Goal: Use online tool/utility: Utilize a website feature to perform a specific function

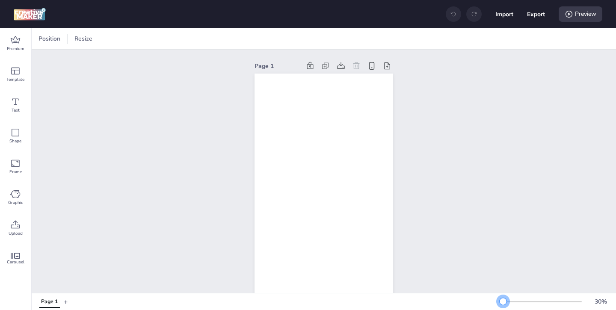
drag, startPoint x: 513, startPoint y: 299, endPoint x: 503, endPoint y: 300, distance: 9.4
click at [503, 300] on div at bounding box center [503, 301] width 7 height 7
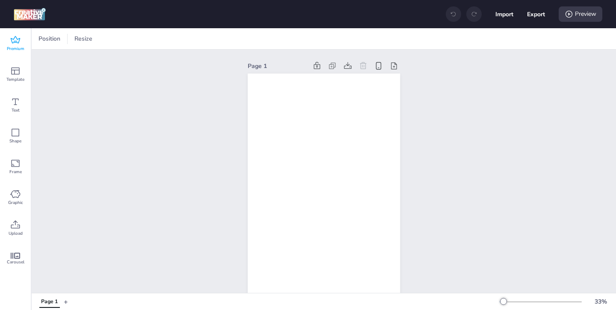
click at [18, 42] on icon at bounding box center [15, 39] width 9 height 7
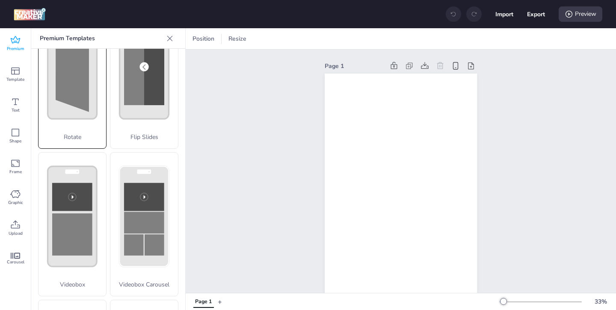
scroll to position [223, 0]
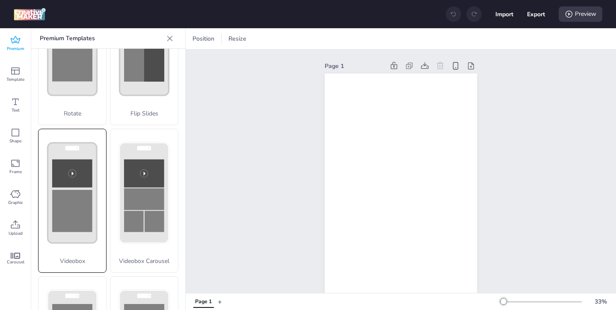
click at [73, 222] on rect at bounding box center [72, 211] width 40 height 42
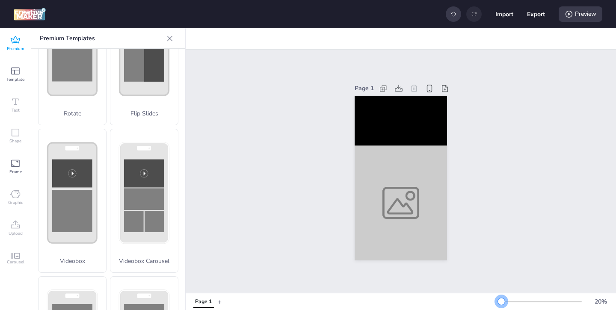
click at [501, 301] on div at bounding box center [501, 301] width 7 height 7
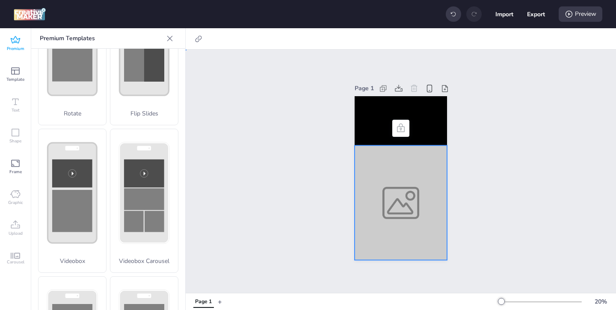
click at [395, 204] on div at bounding box center [401, 202] width 92 height 115
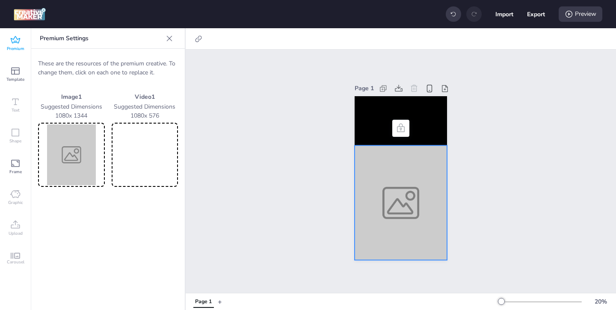
click at [80, 160] on img at bounding box center [71, 154] width 63 height 61
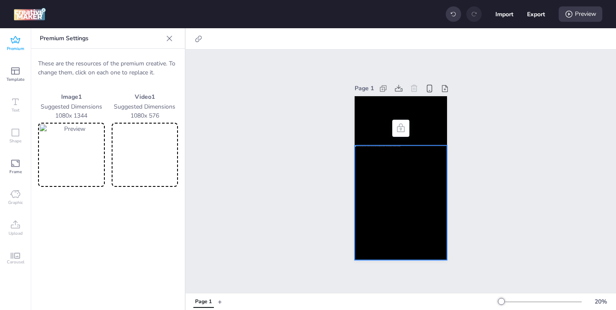
click at [164, 154] on video at bounding box center [144, 154] width 63 height 61
click at [415, 162] on div at bounding box center [401, 202] width 92 height 115
click at [204, 41] on div at bounding box center [201, 39] width 24 height 14
click at [195, 38] on icon at bounding box center [198, 39] width 9 height 9
click at [139, 62] on span "Activate hyperlink" at bounding box center [142, 60] width 47 height 9
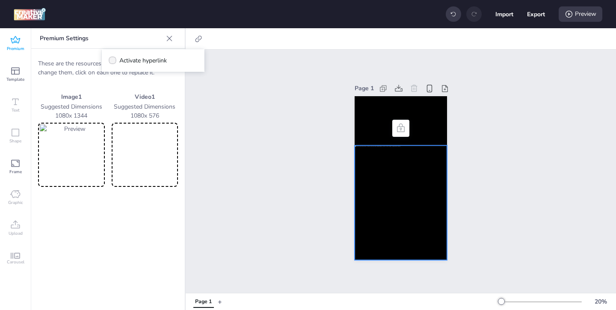
click at [114, 62] on input "Activate hyperlink" at bounding box center [111, 64] width 6 height 6
checkbox input "true"
drag, startPoint x: 175, startPoint y: 102, endPoint x: 148, endPoint y: 79, distance: 35.5
click at [149, 81] on div "Link HREF Click Tag [URL][DOMAIN_NAME]" at bounding box center [153, 89] width 89 height 42
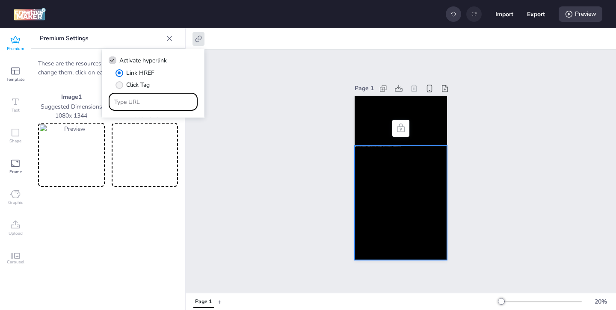
paste input "[URL][DOMAIN_NAME][PERSON_NAME][PERSON_NAME]"
type input "[URL][DOMAIN_NAME][PERSON_NAME][PERSON_NAME]"
click at [271, 158] on div "Page 1" at bounding box center [401, 171] width 430 height 243
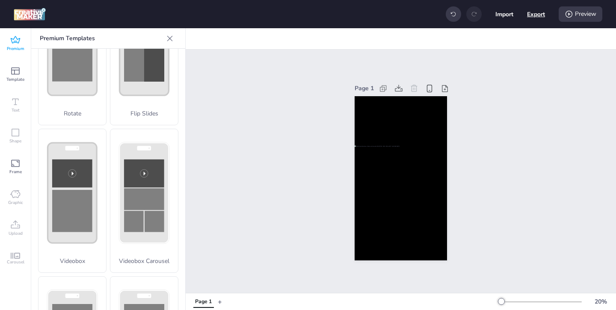
click at [537, 12] on button "Export" at bounding box center [536, 14] width 18 height 18
select select "html"
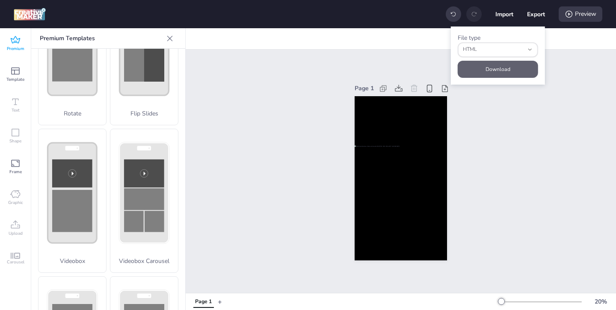
click at [508, 69] on button "Download" at bounding box center [498, 69] width 80 height 17
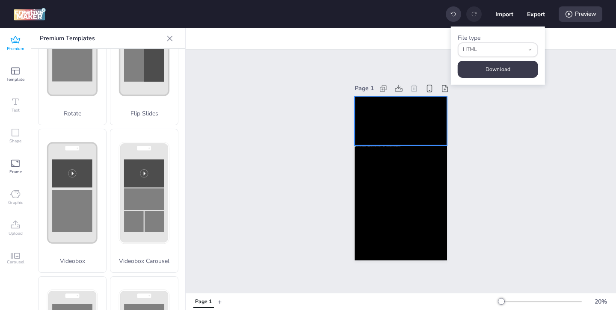
click at [422, 121] on video at bounding box center [401, 120] width 92 height 49
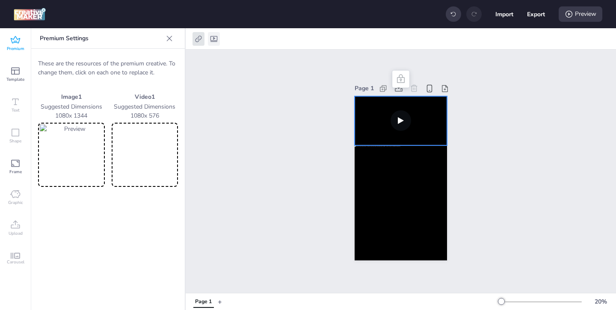
click at [212, 38] on icon at bounding box center [214, 39] width 9 height 9
select select "contain"
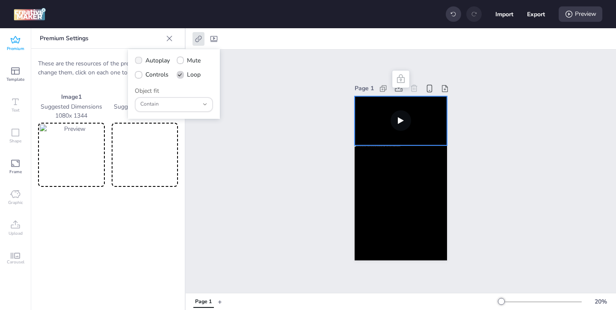
click at [140, 60] on icon at bounding box center [139, 60] width 6 height 4
click at [140, 61] on input "Autoplay" at bounding box center [137, 64] width 6 height 6
checkbox input "true"
click at [140, 74] on icon at bounding box center [139, 75] width 6 height 5
click at [140, 75] on input "Controls" at bounding box center [137, 78] width 6 height 6
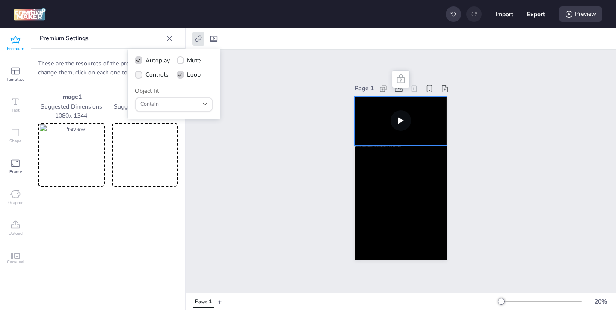
checkbox input "true"
click at [582, 15] on div "Preview" at bounding box center [581, 13] width 44 height 15
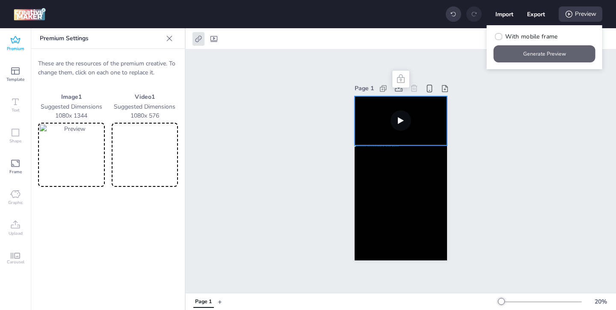
click at [548, 62] on button "Generate Preview" at bounding box center [545, 53] width 102 height 17
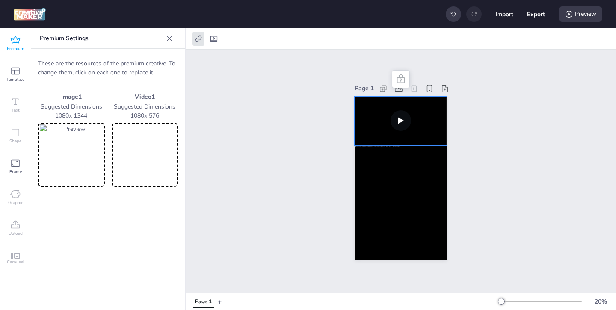
click at [381, 123] on video at bounding box center [401, 120] width 92 height 49
click at [214, 38] on icon at bounding box center [213, 39] width 7 height 6
select select "contain"
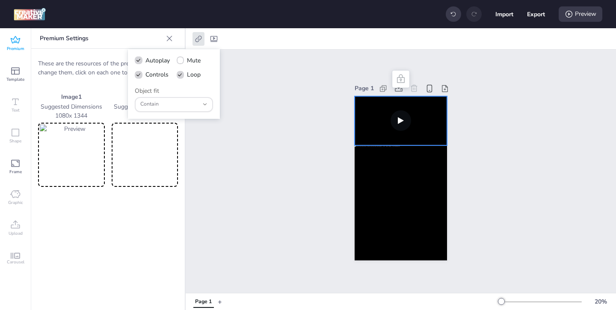
click at [284, 113] on div "Page 1" at bounding box center [401, 171] width 430 height 243
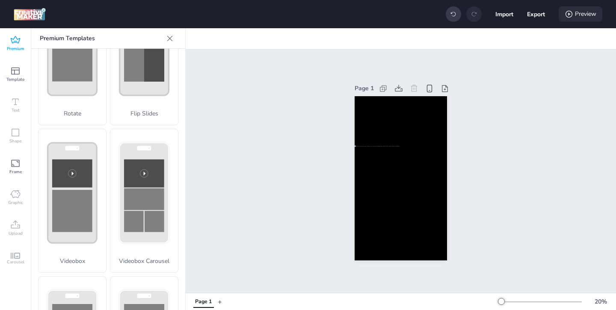
click at [566, 13] on icon at bounding box center [569, 14] width 9 height 9
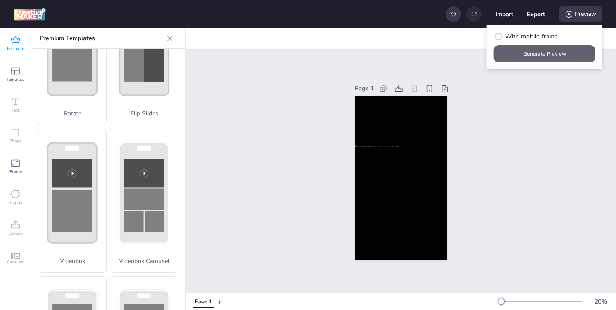
click at [533, 53] on button "Generate Preview" at bounding box center [545, 53] width 102 height 17
click at [533, 18] on button "Export" at bounding box center [536, 14] width 18 height 18
select select "html"
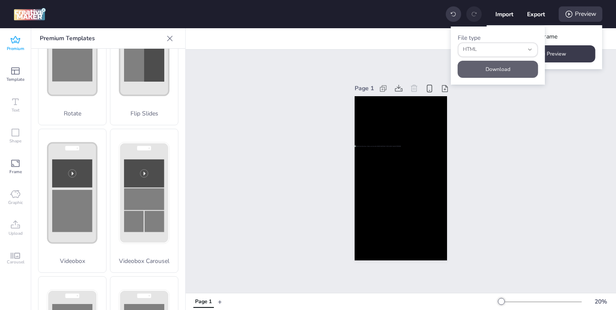
click at [508, 63] on button "Download" at bounding box center [498, 69] width 80 height 17
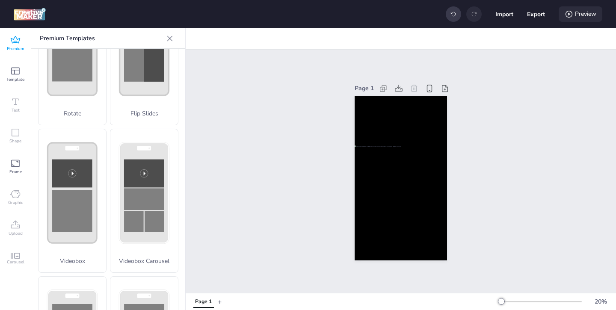
click at [576, 17] on div "Preview" at bounding box center [581, 13] width 44 height 15
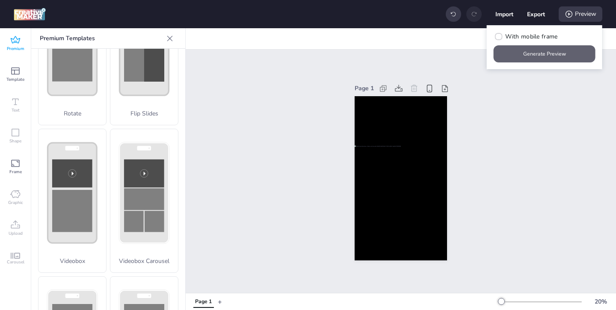
click at [522, 55] on button "Generate Preview" at bounding box center [545, 53] width 102 height 17
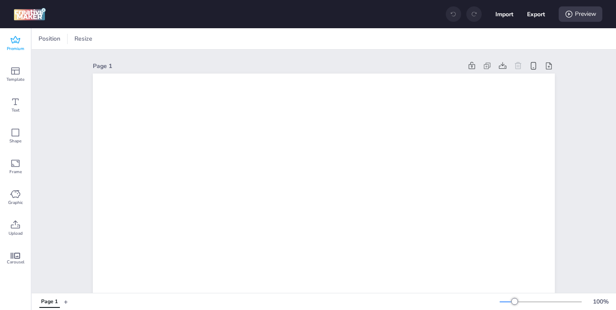
click at [12, 42] on icon at bounding box center [15, 40] width 10 height 10
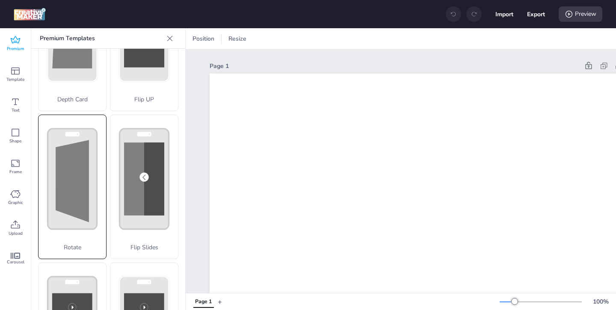
scroll to position [145, 0]
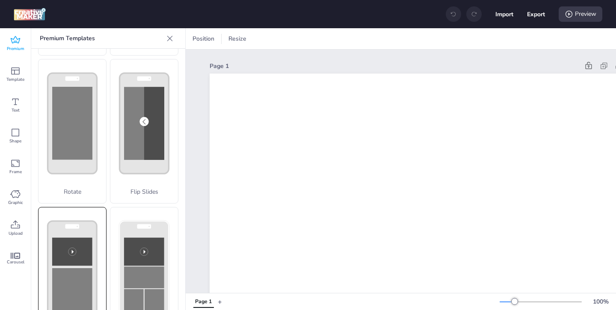
click at [89, 277] on rect at bounding box center [72, 289] width 40 height 42
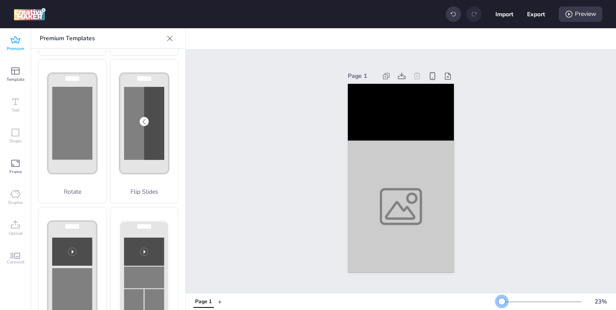
drag, startPoint x: 517, startPoint y: 302, endPoint x: 502, endPoint y: 300, distance: 15.0
click at [502, 300] on div at bounding box center [501, 301] width 7 height 7
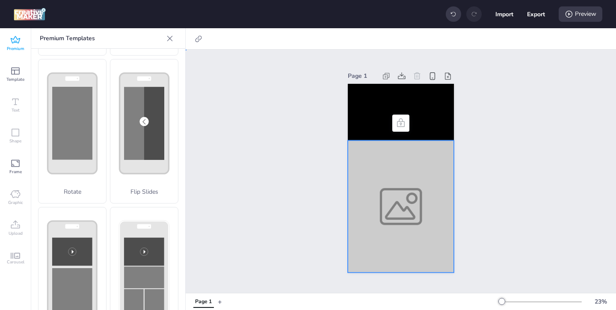
click at [428, 237] on div at bounding box center [401, 206] width 106 height 132
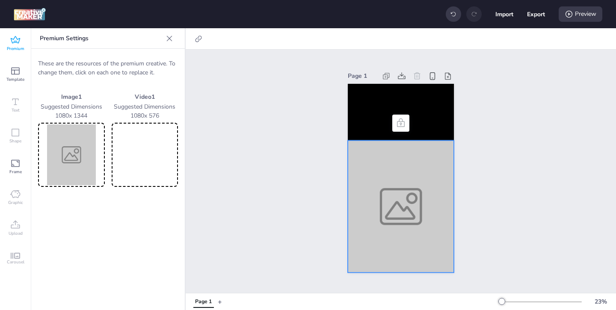
click at [84, 154] on img at bounding box center [71, 154] width 63 height 61
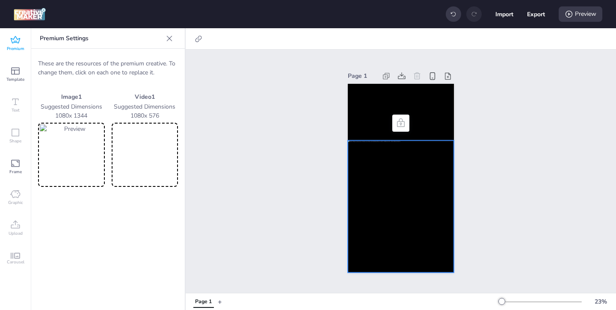
click at [167, 160] on video at bounding box center [144, 154] width 63 height 61
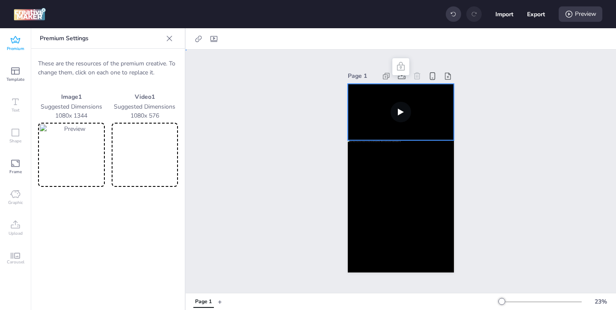
click at [366, 121] on video at bounding box center [401, 112] width 106 height 56
click at [215, 40] on icon at bounding box center [214, 39] width 9 height 9
select select "contain"
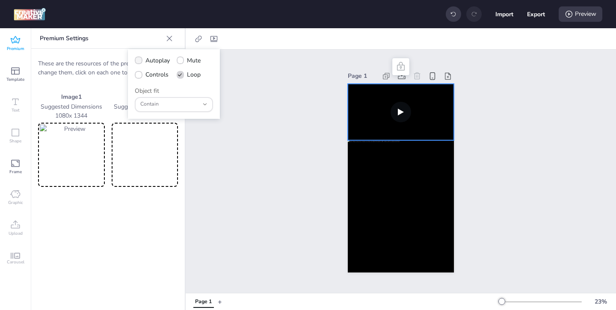
click at [143, 64] on label "Autoplay" at bounding box center [152, 60] width 41 height 15
click at [140, 64] on input "Autoplay" at bounding box center [137, 64] width 6 height 6
checkbox input "true"
click at [139, 74] on icon at bounding box center [139, 75] width 6 height 4
click at [139, 75] on input "Controls" at bounding box center [137, 78] width 6 height 6
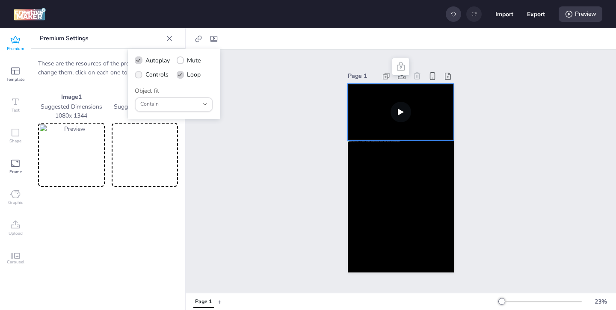
checkbox input "true"
click at [195, 37] on icon at bounding box center [198, 39] width 9 height 9
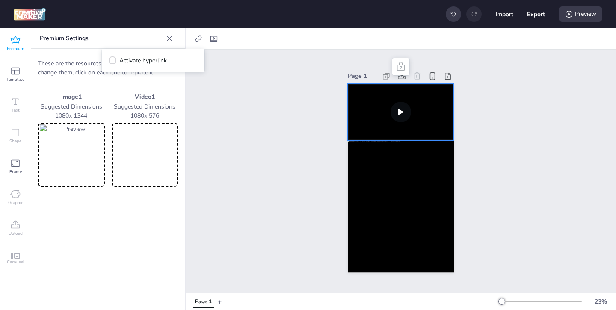
click at [176, 60] on div "Activate hyperlink" at bounding box center [153, 60] width 89 height 9
click at [143, 63] on span "Activate hyperlink" at bounding box center [142, 60] width 47 height 9
click at [114, 63] on input "Activate hyperlink" at bounding box center [111, 64] width 6 height 6
checkbox input "true"
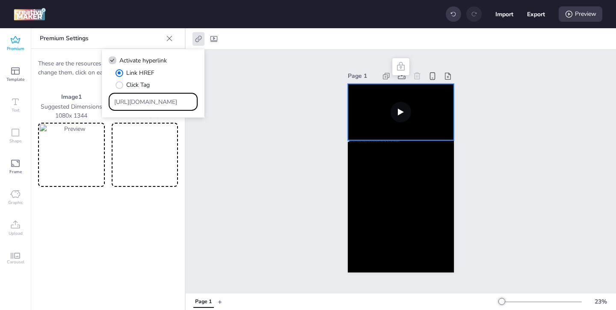
drag, startPoint x: 176, startPoint y: 103, endPoint x: 153, endPoint y: 82, distance: 30.9
click at [154, 83] on div "Link HREF Click Tag [URL][DOMAIN_NAME]" at bounding box center [153, 89] width 89 height 42
paste input "[URL][DOMAIN_NAME][PERSON_NAME][PERSON_NAME]"
type input "[URL][DOMAIN_NAME][PERSON_NAME][PERSON_NAME]"
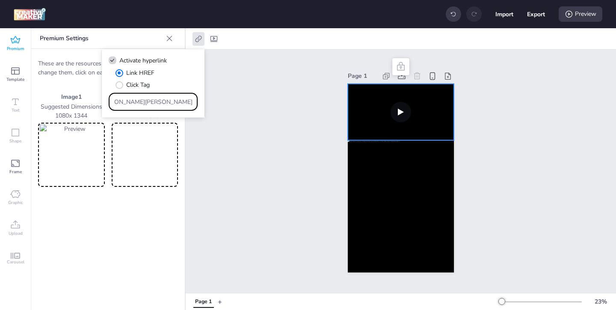
click at [250, 149] on div "Page 1" at bounding box center [401, 171] width 430 height 243
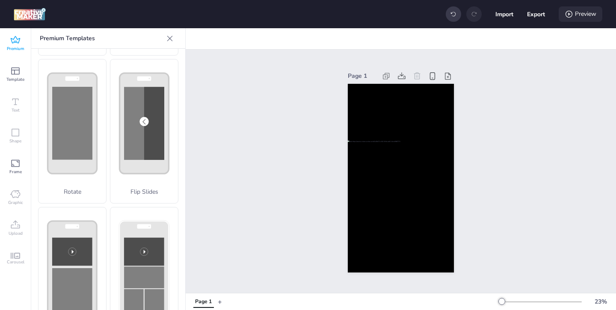
click at [572, 15] on icon at bounding box center [568, 14] width 7 height 7
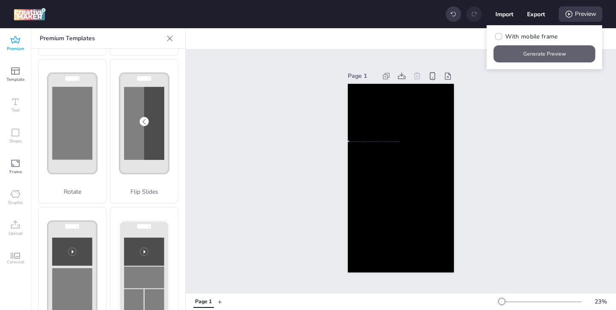
click at [520, 52] on button "Generate Preview" at bounding box center [545, 53] width 102 height 17
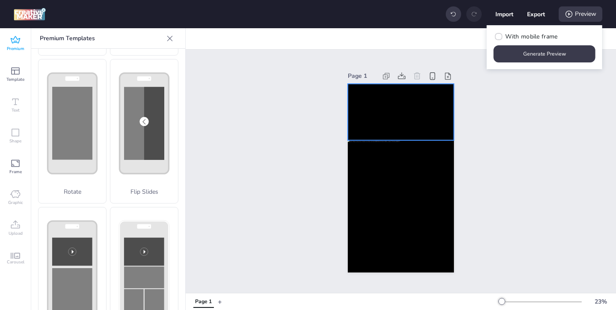
click at [394, 105] on video at bounding box center [401, 112] width 106 height 56
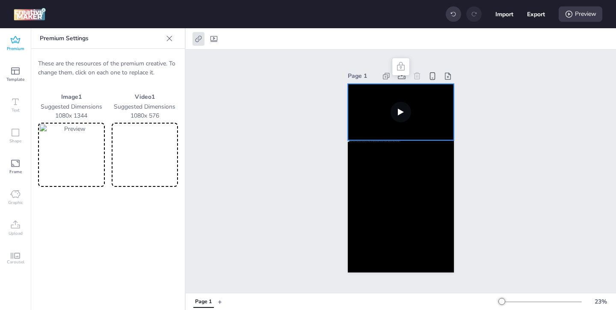
click at [159, 149] on video at bounding box center [144, 154] width 63 height 61
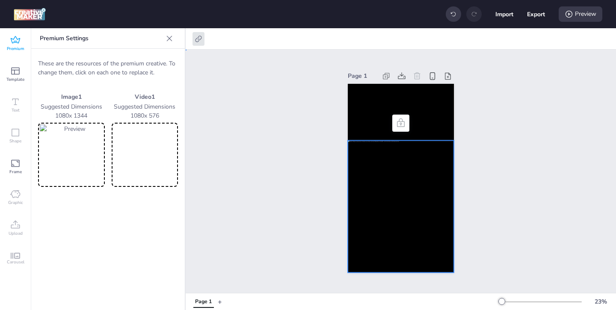
click at [393, 208] on div at bounding box center [401, 206] width 106 height 132
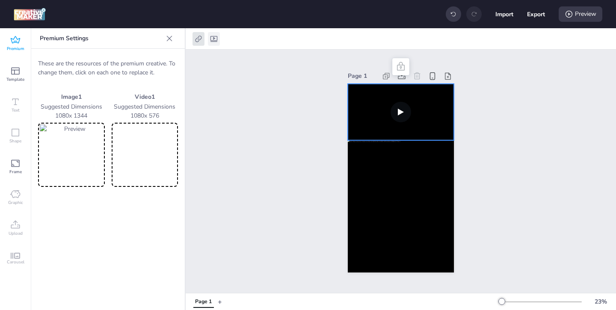
click at [213, 38] on icon at bounding box center [213, 39] width 7 height 6
select select "contain"
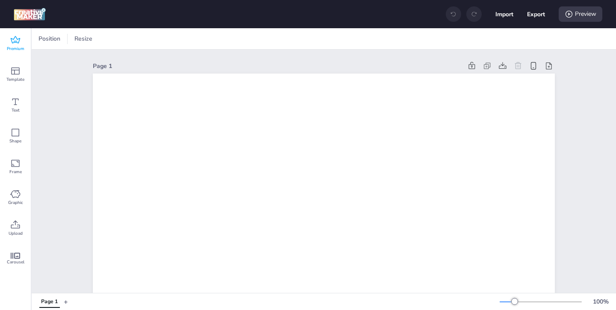
click at [14, 44] on icon at bounding box center [15, 40] width 10 height 10
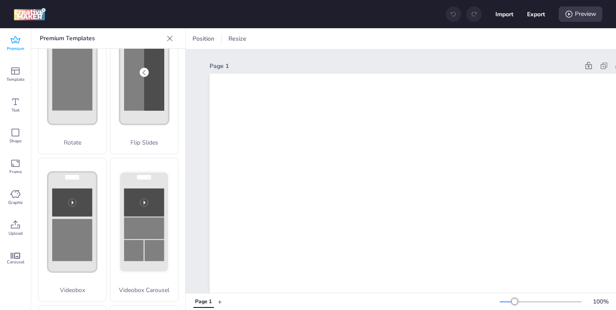
scroll to position [204, 0]
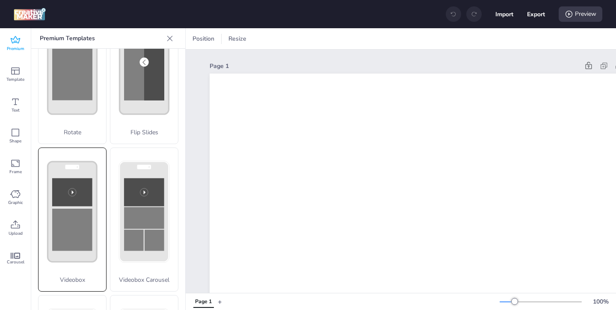
click at [86, 216] on rect at bounding box center [72, 230] width 40 height 42
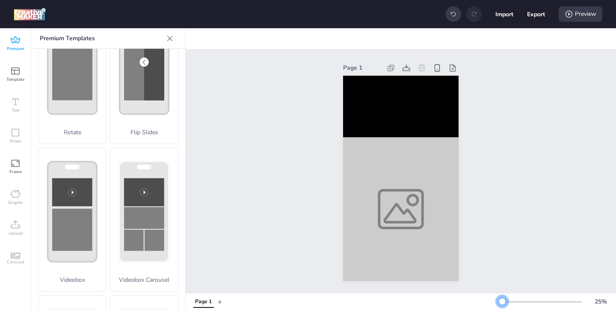
drag, startPoint x: 513, startPoint y: 303, endPoint x: 502, endPoint y: 303, distance: 11.1
click at [502, 303] on div at bounding box center [502, 301] width 7 height 7
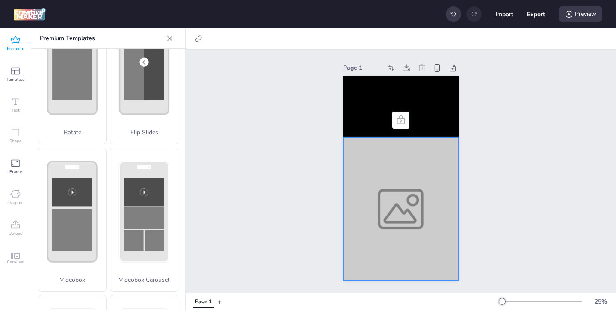
click at [403, 226] on div at bounding box center [400, 209] width 115 height 144
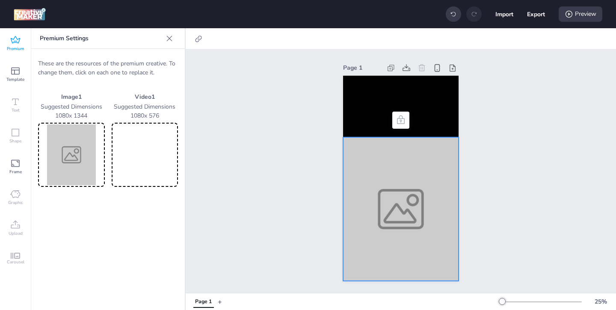
click at [68, 178] on img at bounding box center [71, 154] width 63 height 61
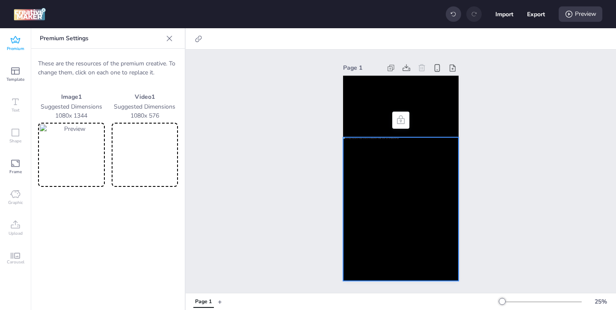
click at [160, 164] on video at bounding box center [144, 154] width 63 height 61
click at [365, 123] on video at bounding box center [400, 107] width 115 height 62
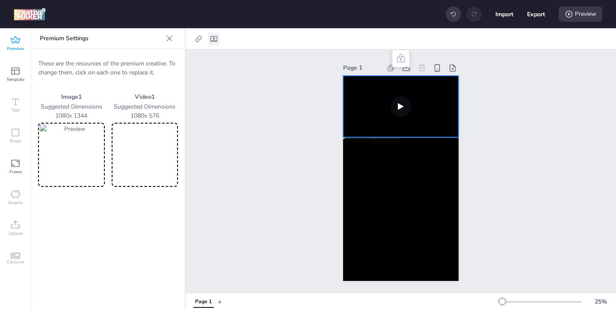
click at [212, 41] on icon at bounding box center [213, 39] width 7 height 6
select select "contain"
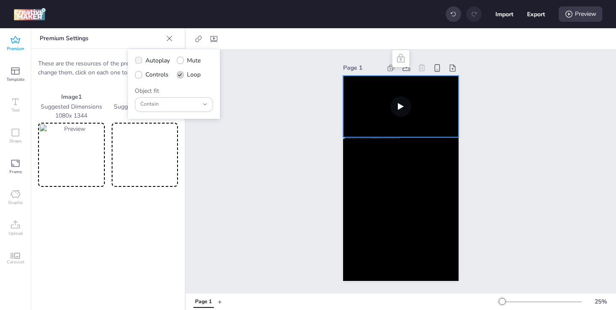
click at [142, 62] on span at bounding box center [138, 60] width 7 height 7
click at [140, 62] on input "Autoplay" at bounding box center [137, 64] width 6 height 6
checkbox input "true"
click at [142, 74] on span at bounding box center [139, 75] width 8 height 8
click at [140, 75] on input "Controls" at bounding box center [137, 78] width 6 height 6
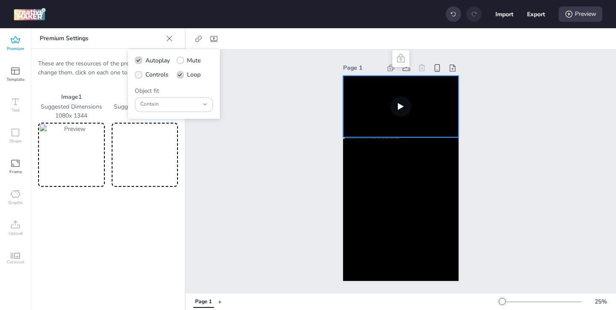
checkbox input "true"
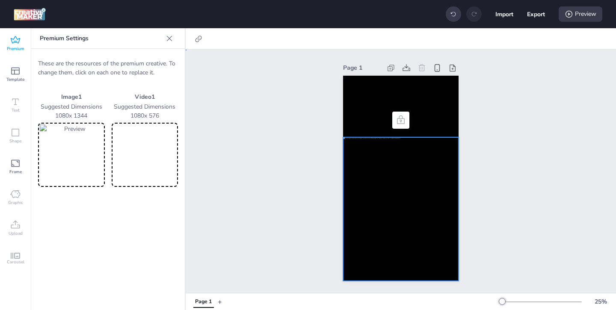
click at [375, 190] on div at bounding box center [400, 209] width 115 height 144
click at [195, 41] on icon at bounding box center [198, 39] width 9 height 9
click at [149, 64] on span "Activate hyperlink" at bounding box center [142, 60] width 47 height 9
click at [114, 64] on input "Activate hyperlink" at bounding box center [111, 64] width 6 height 6
checkbox input "true"
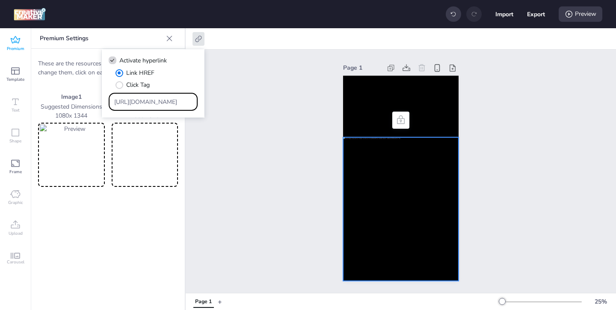
drag, startPoint x: 179, startPoint y: 105, endPoint x: 140, endPoint y: 81, distance: 45.8
click at [144, 83] on div "Link HREF Click Tag [URL][DOMAIN_NAME]" at bounding box center [153, 89] width 89 height 42
paste input "[URL][DOMAIN_NAME][PERSON_NAME][PERSON_NAME]"
type input "[URL][DOMAIN_NAME][PERSON_NAME][PERSON_NAME]"
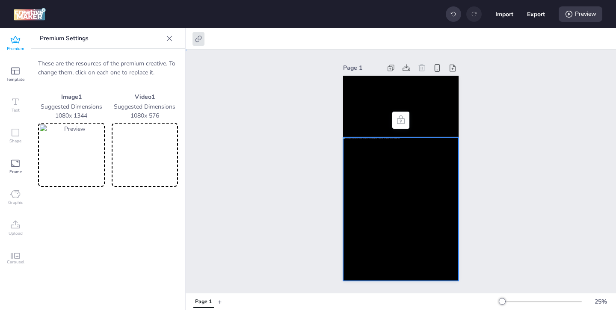
click at [273, 191] on div "Page 1" at bounding box center [401, 171] width 430 height 243
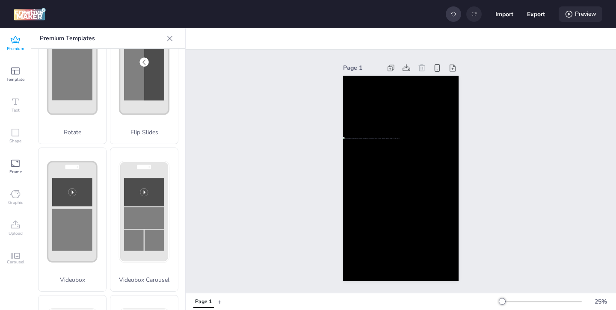
click at [588, 16] on div "Preview" at bounding box center [581, 13] width 44 height 15
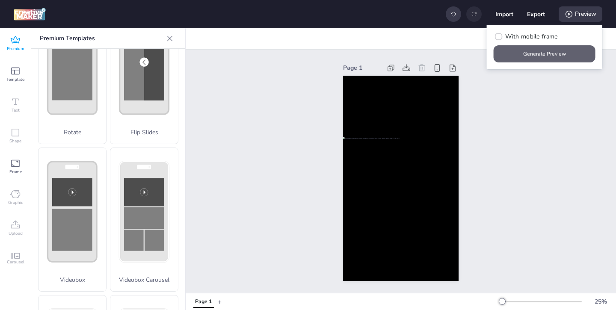
click at [546, 56] on button "Generate Preview" at bounding box center [545, 53] width 102 height 17
click at [535, 10] on button "Export" at bounding box center [536, 14] width 18 height 18
select select "html"
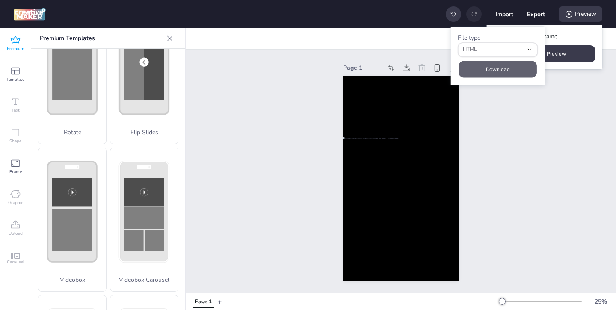
click at [503, 61] on button "Download" at bounding box center [498, 69] width 78 height 17
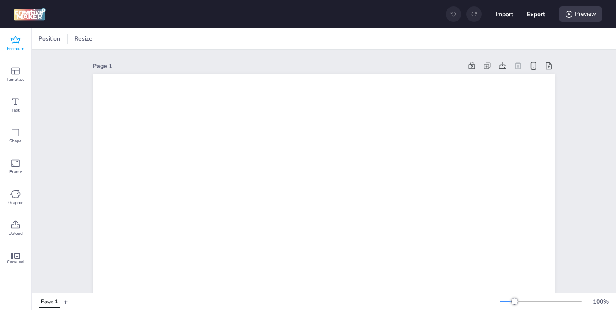
click at [17, 39] on icon at bounding box center [15, 40] width 10 height 10
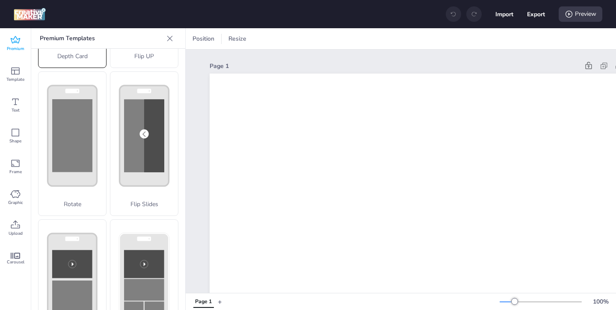
scroll to position [250, 0]
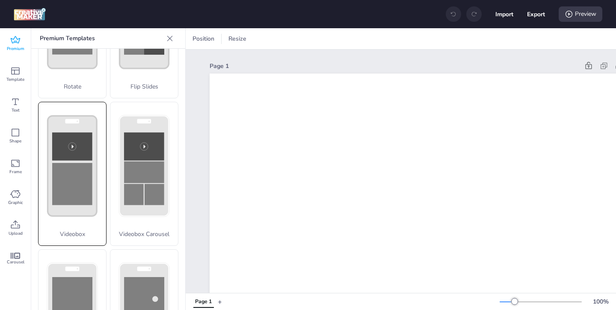
click at [87, 200] on rect at bounding box center [72, 184] width 40 height 42
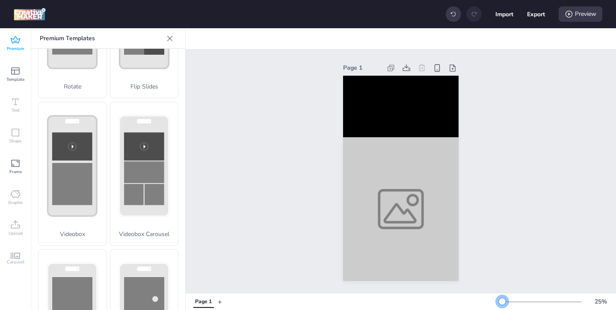
drag, startPoint x: 513, startPoint y: 301, endPoint x: 502, endPoint y: 302, distance: 11.2
click at [502, 302] on div at bounding box center [502, 301] width 7 height 7
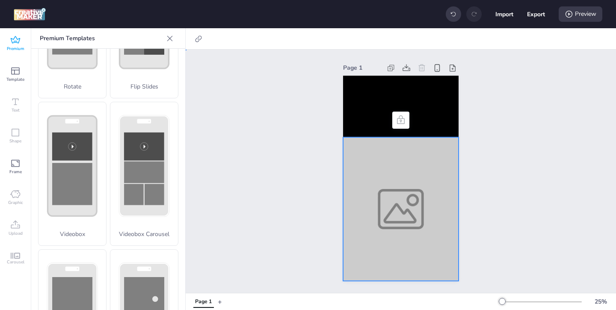
click at [406, 230] on div at bounding box center [400, 209] width 115 height 144
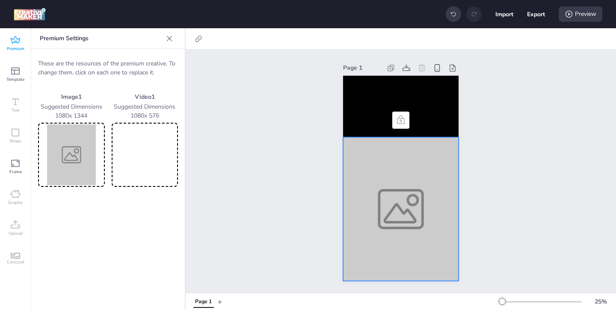
click at [82, 157] on img at bounding box center [71, 154] width 63 height 61
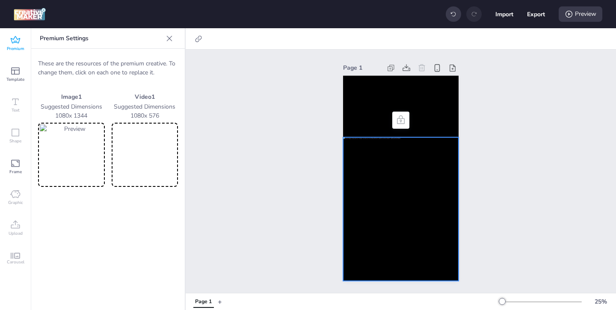
click at [168, 157] on video at bounding box center [144, 154] width 63 height 61
click at [363, 117] on video at bounding box center [400, 107] width 115 height 62
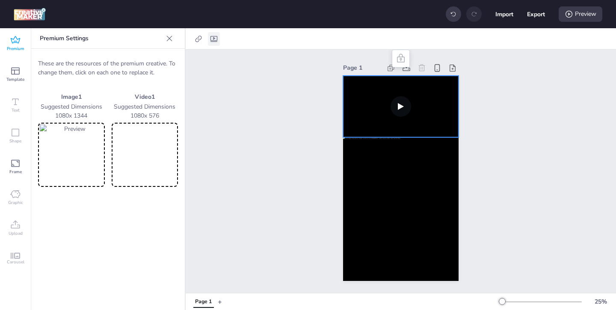
click at [212, 36] on icon at bounding box center [213, 39] width 7 height 6
select select "contain"
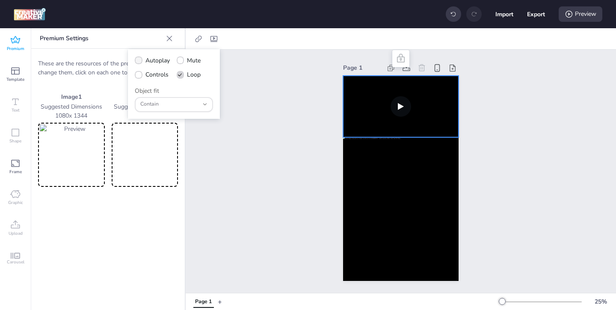
click at [142, 60] on label "Autoplay" at bounding box center [152, 60] width 41 height 15
click at [140, 61] on input "Autoplay" at bounding box center [137, 64] width 6 height 6
checkbox input "true"
click at [140, 74] on icon at bounding box center [139, 75] width 6 height 4
click at [140, 75] on input "Controls" at bounding box center [137, 78] width 6 height 6
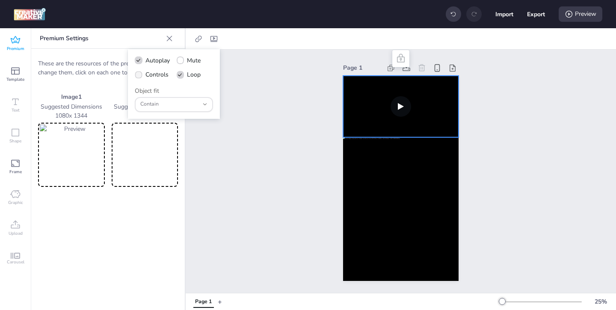
checkbox input "true"
click at [375, 200] on div at bounding box center [400, 209] width 115 height 144
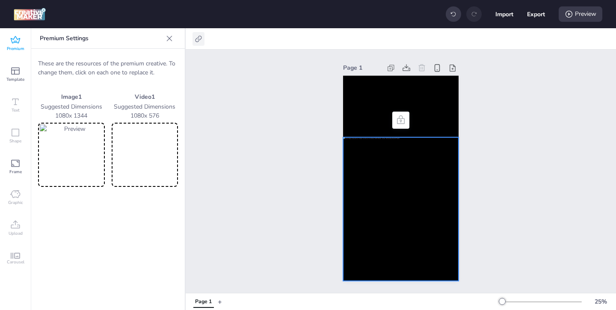
click at [198, 40] on icon at bounding box center [198, 39] width 9 height 9
click at [175, 59] on div "Activate hyperlink" at bounding box center [153, 60] width 89 height 9
click at [160, 59] on span "Activate hyperlink" at bounding box center [142, 60] width 47 height 9
click at [114, 61] on input "Activate hyperlink" at bounding box center [111, 64] width 6 height 6
checkbox input "true"
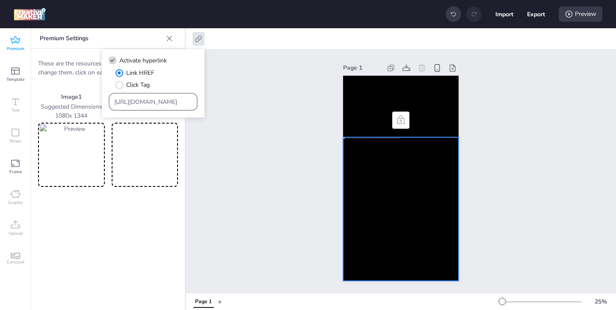
click at [171, 98] on input "[URL][DOMAIN_NAME]" at bounding box center [153, 102] width 78 height 9
drag, startPoint x: 170, startPoint y: 100, endPoint x: 135, endPoint y: 78, distance: 41.7
click at [138, 80] on div "Link HREF Click Tag [URL][DOMAIN_NAME]" at bounding box center [153, 89] width 89 height 42
paste input "uip.com.co/veacine/peliculas/telefono-negro-2/?utm_source=WORTISE&utm_medium=IT…"
type input "https://uip.com.co/veacine/peliculas/telefono-negro-2/?utm_source=WORTISE&utm_m…"
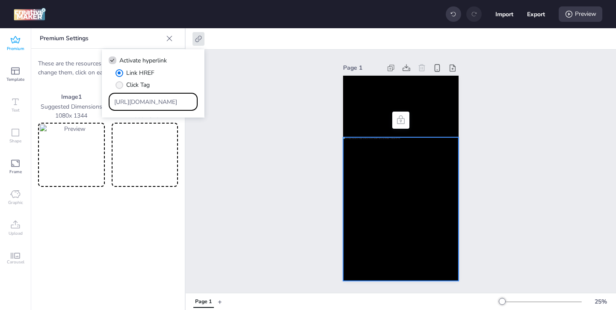
scroll to position [0, 289]
click at [219, 143] on div "Page 1" at bounding box center [401, 171] width 430 height 243
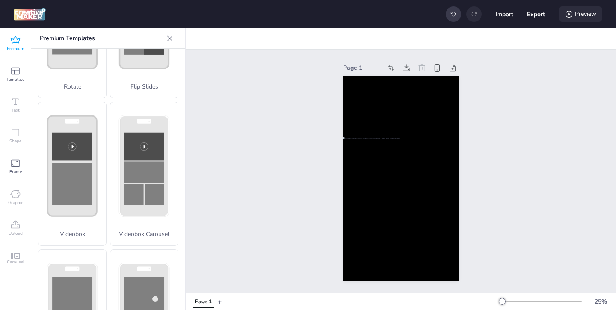
click at [576, 16] on div "Preview" at bounding box center [581, 13] width 44 height 15
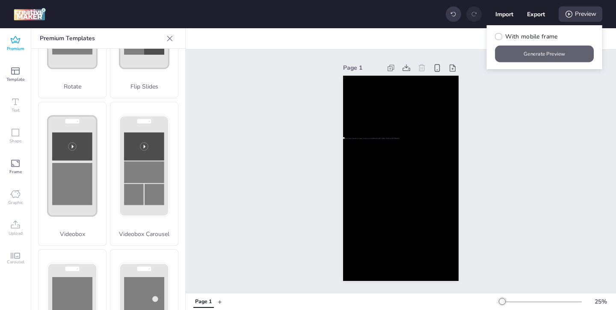
click at [551, 51] on button "Generate Preview" at bounding box center [544, 54] width 99 height 17
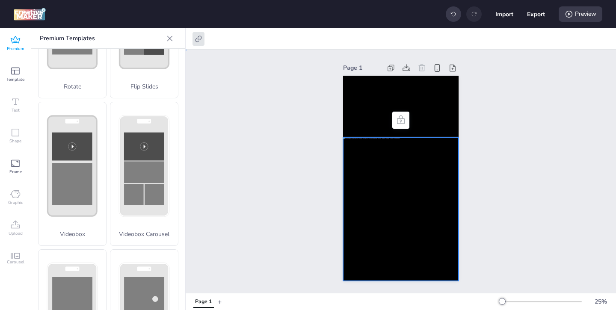
click at [422, 230] on div at bounding box center [400, 209] width 115 height 144
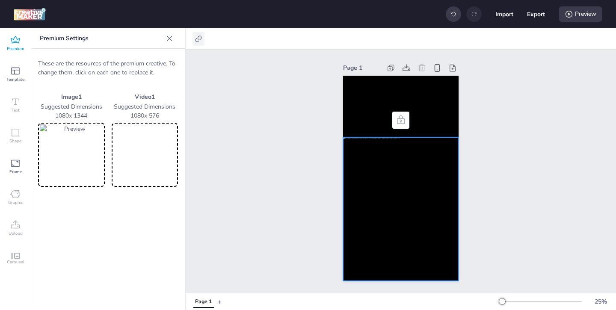
click at [196, 42] on icon at bounding box center [198, 39] width 9 height 9
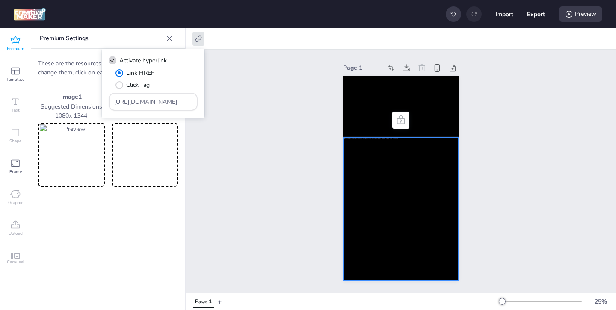
click at [264, 144] on div "Page 1" at bounding box center [401, 171] width 430 height 243
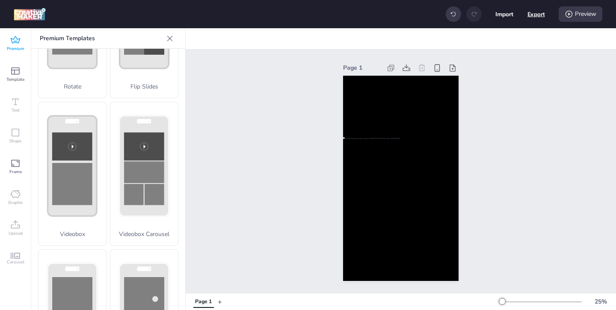
click at [537, 15] on button "Export" at bounding box center [536, 15] width 18 height 18
select select "html"
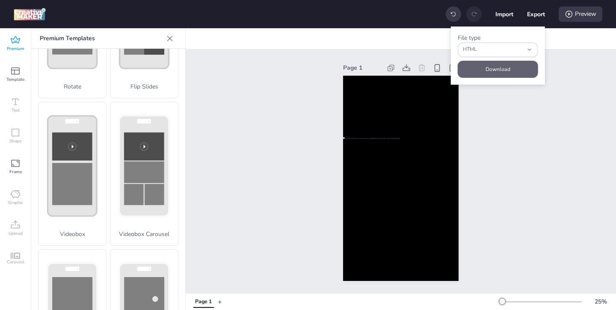
click at [507, 67] on button "Download" at bounding box center [498, 69] width 80 height 17
